Goal: Answer question/provide support: Share knowledge or assist other users

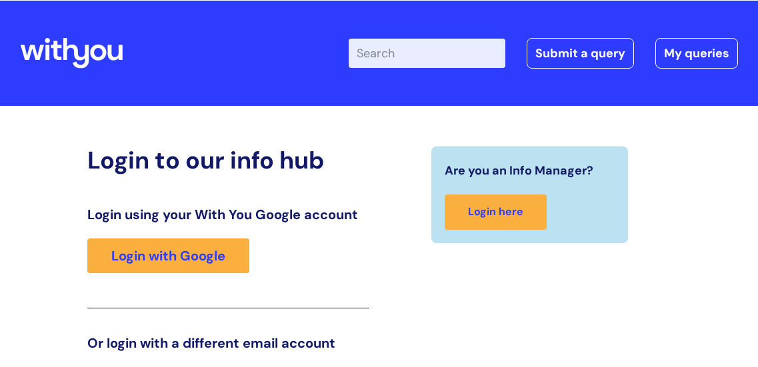
scroll to position [203, 0]
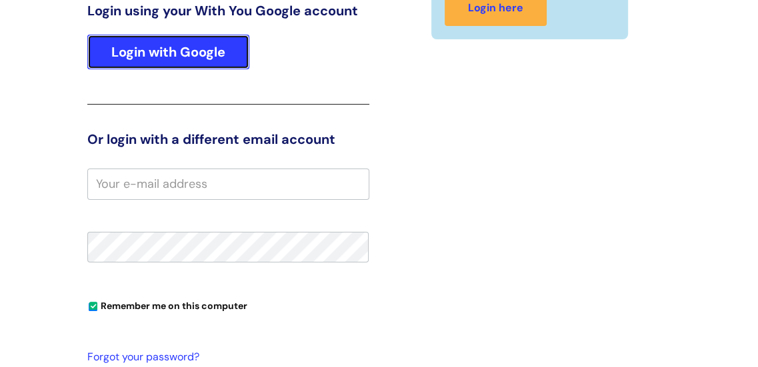
click at [197, 50] on link "Login with Google" at bounding box center [168, 52] width 162 height 35
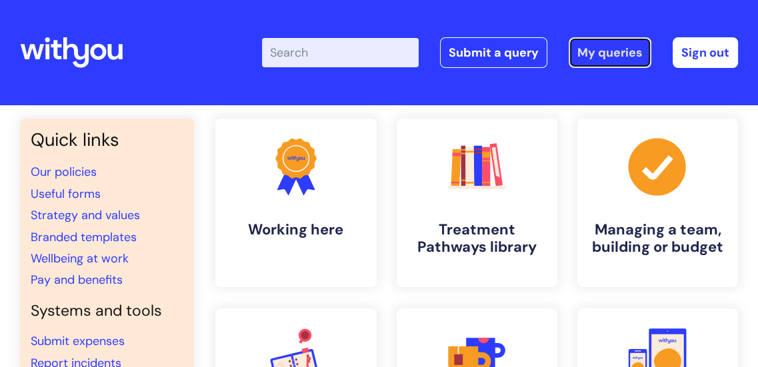
click at [616, 47] on link "My queries" at bounding box center [610, 52] width 83 height 31
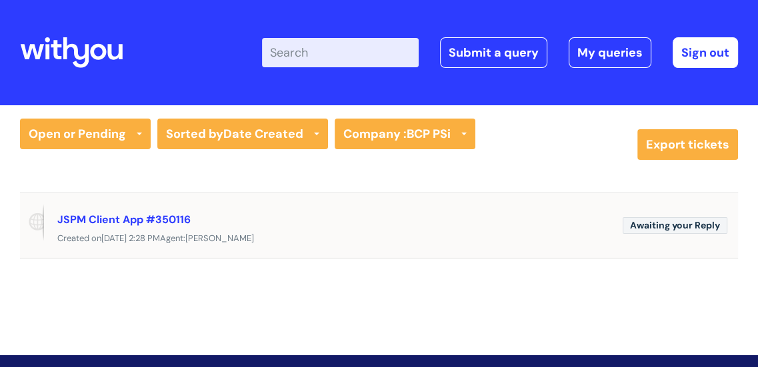
click at [642, 223] on span "Awaiting your Reply" at bounding box center [675, 225] width 105 height 17
click at [121, 221] on link "JSPM Client App #350116" at bounding box center [123, 220] width 133 height 14
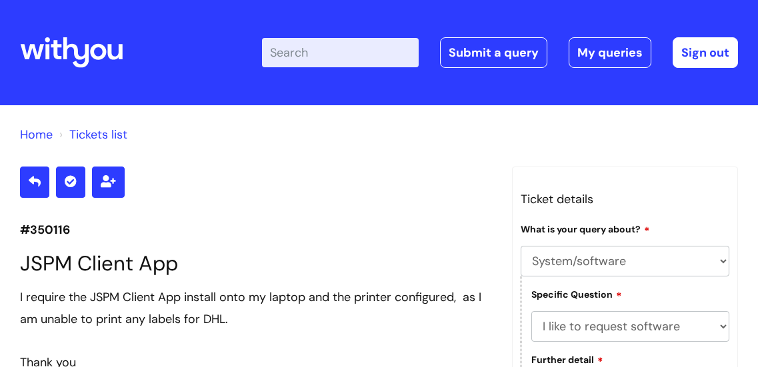
select select "System/software"
select select "I like to request software"
select select "Something else"
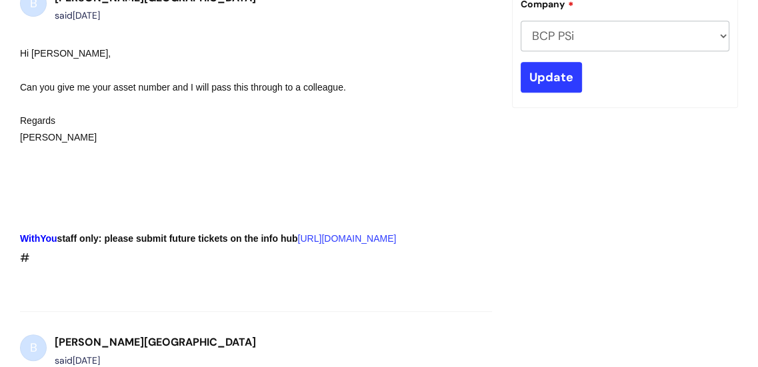
scroll to position [500, 0]
